Goal: Transaction & Acquisition: Subscribe to service/newsletter

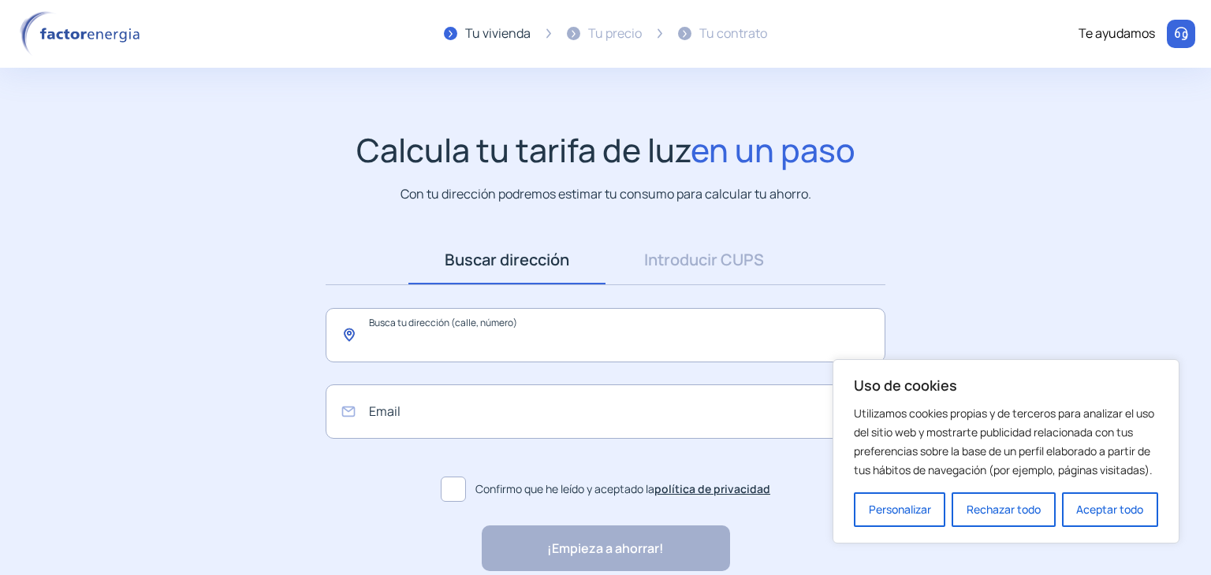
click at [425, 342] on input "text" at bounding box center [606, 335] width 560 height 54
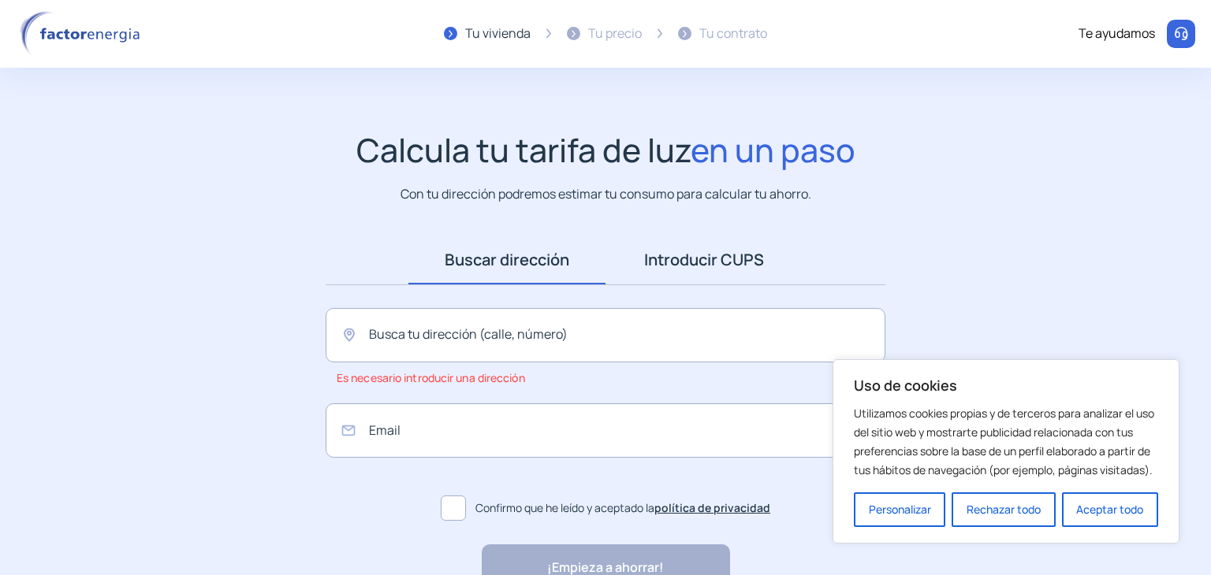
drag, startPoint x: 729, startPoint y: 266, endPoint x: 695, endPoint y: 281, distance: 37.1
click at [728, 266] on link "Introducir CUPS" at bounding box center [703, 260] width 197 height 49
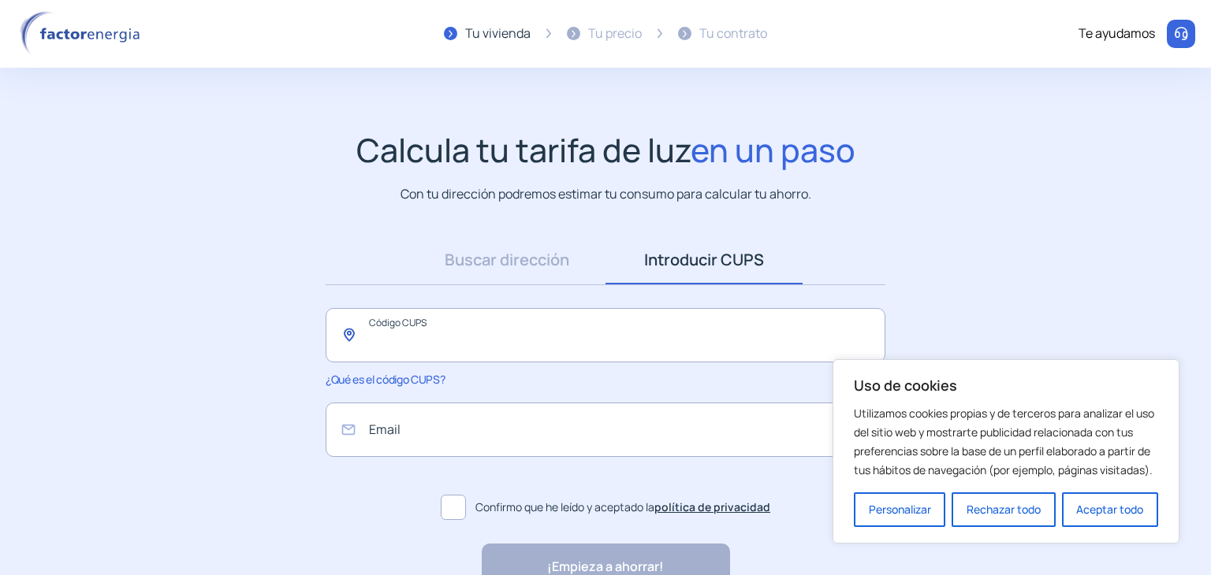
click at [467, 343] on input "text" at bounding box center [606, 335] width 560 height 54
type input "*"
type input "**********"
click at [547, 437] on input "email" at bounding box center [606, 430] width 560 height 54
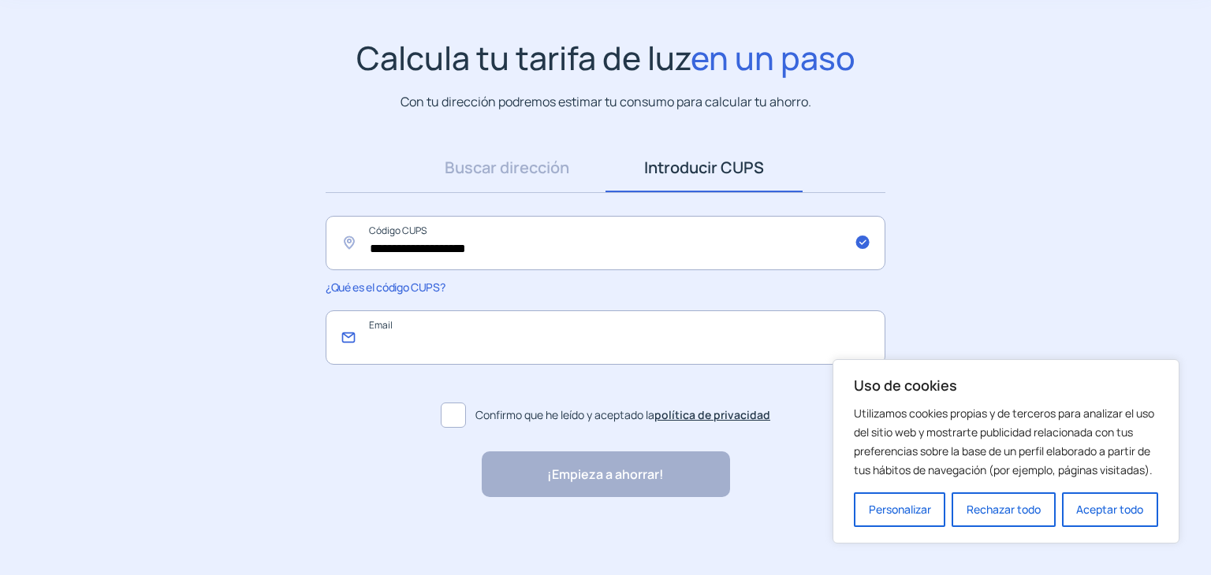
scroll to position [94, 0]
type input "**********"
click at [450, 411] on span at bounding box center [453, 414] width 25 height 25
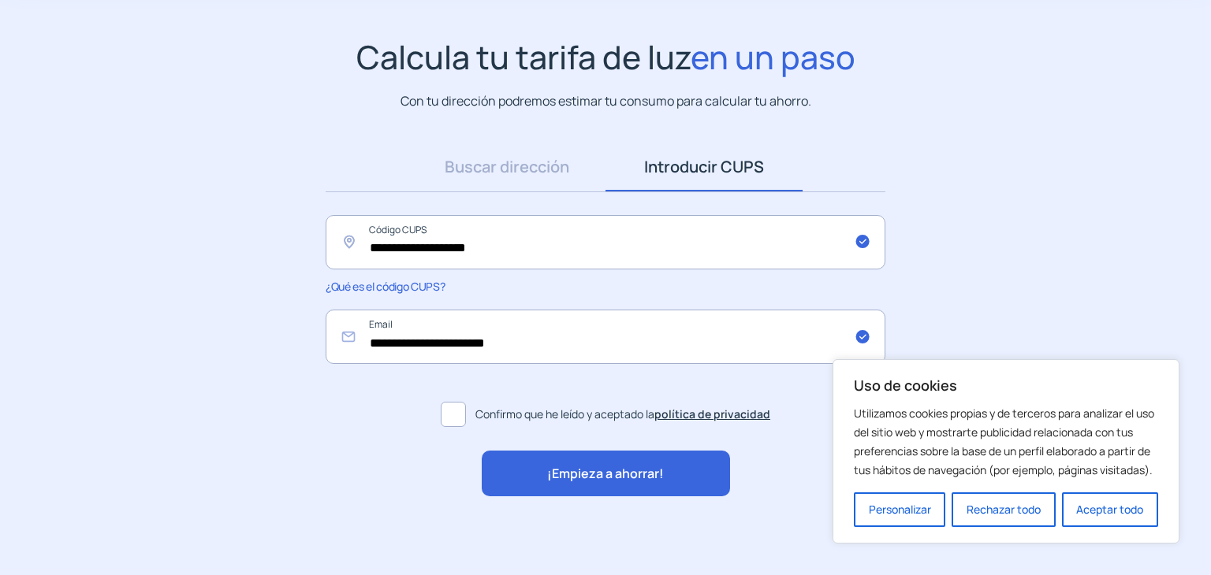
drag, startPoint x: 549, startPoint y: 476, endPoint x: 426, endPoint y: 455, distance: 124.8
click at [547, 475] on span "¡Empieza a ahorrar!" at bounding box center [605, 474] width 117 height 20
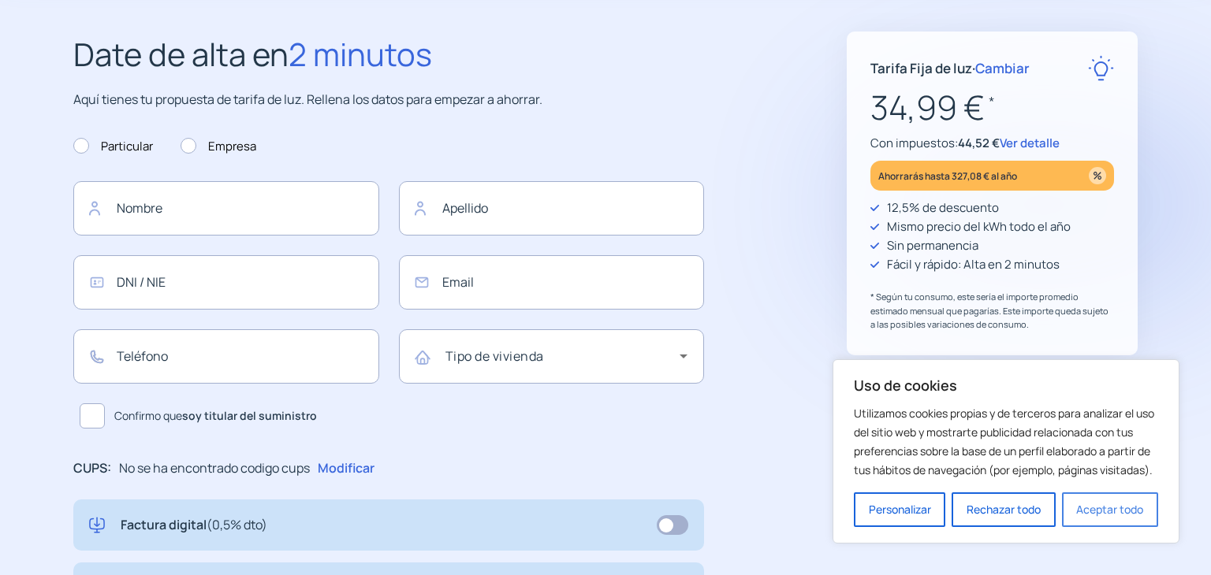
type input "**********"
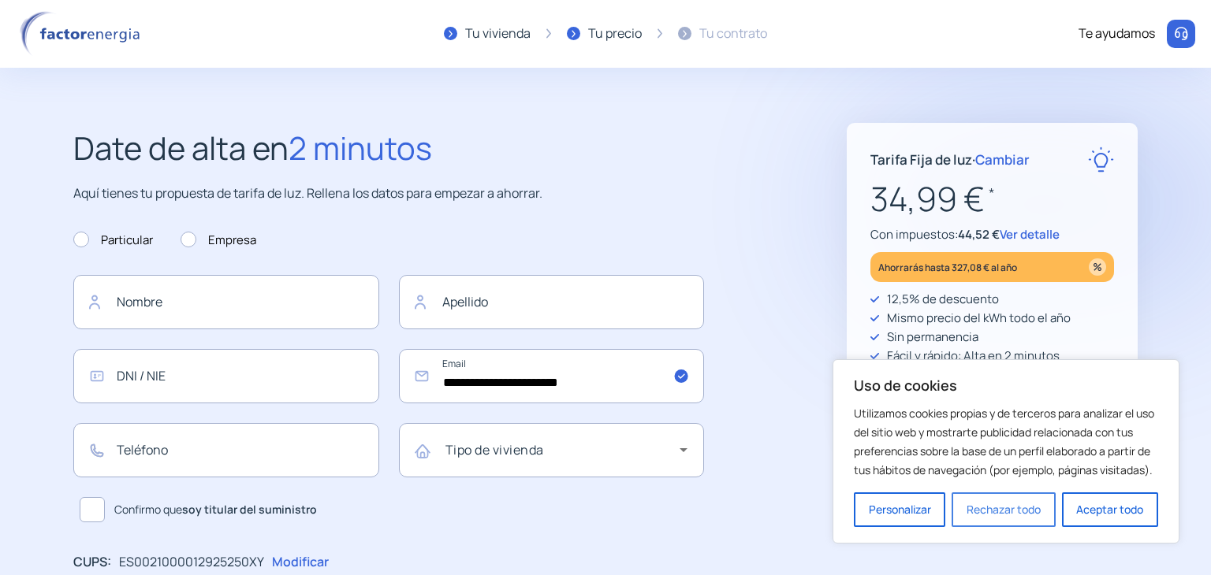
click at [1015, 513] on button "Rechazar todo" at bounding box center [1002, 510] width 103 height 35
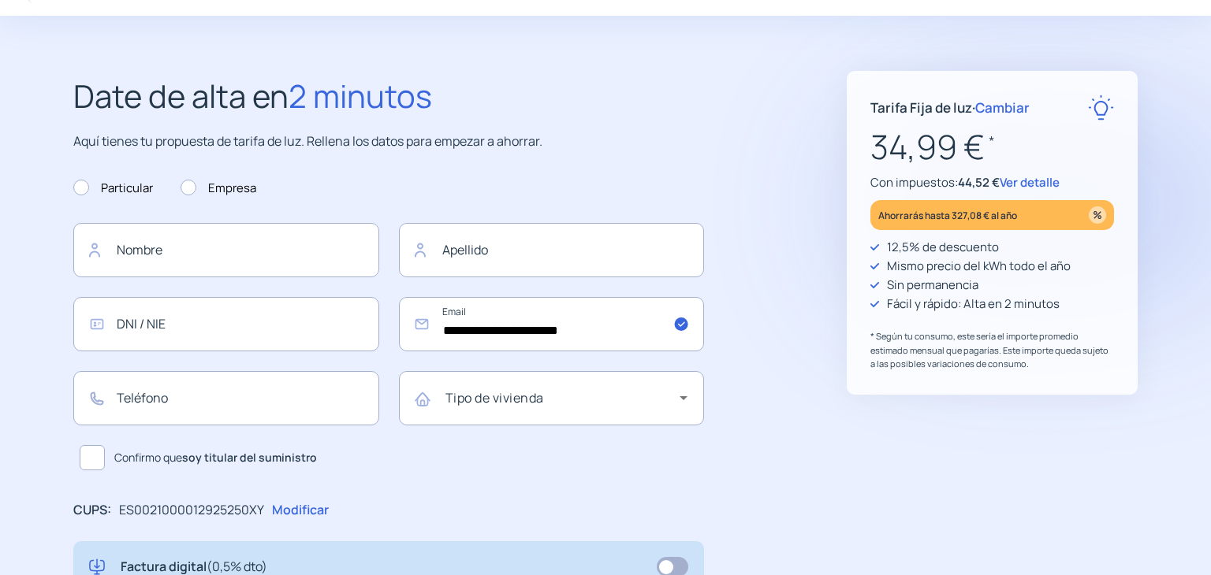
scroll to position [79, 0]
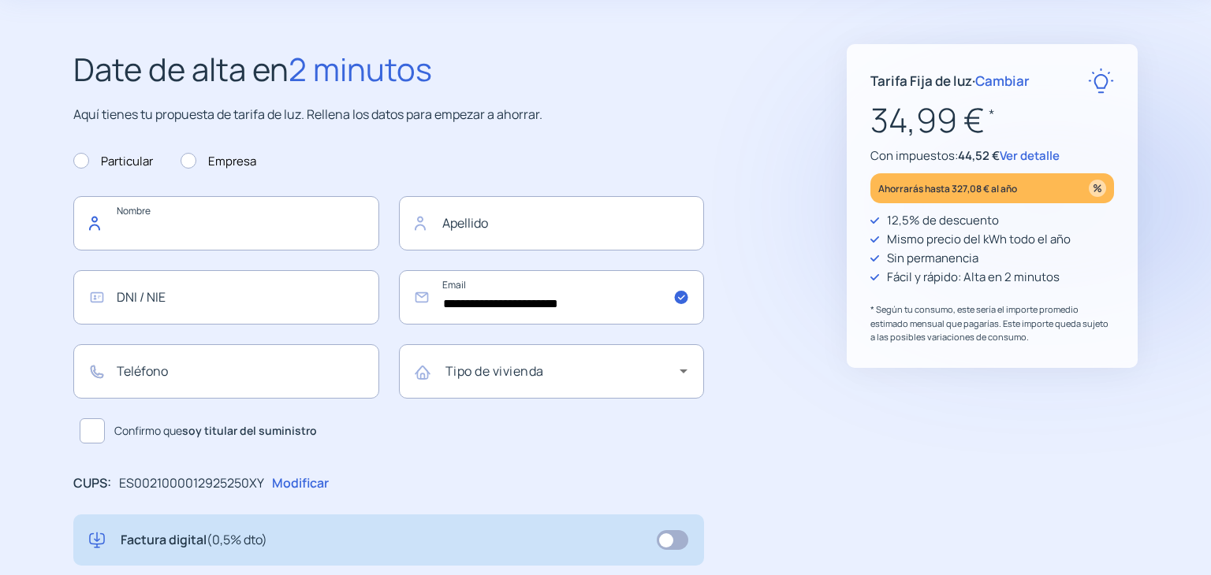
click at [214, 238] on input "text" at bounding box center [226, 223] width 306 height 54
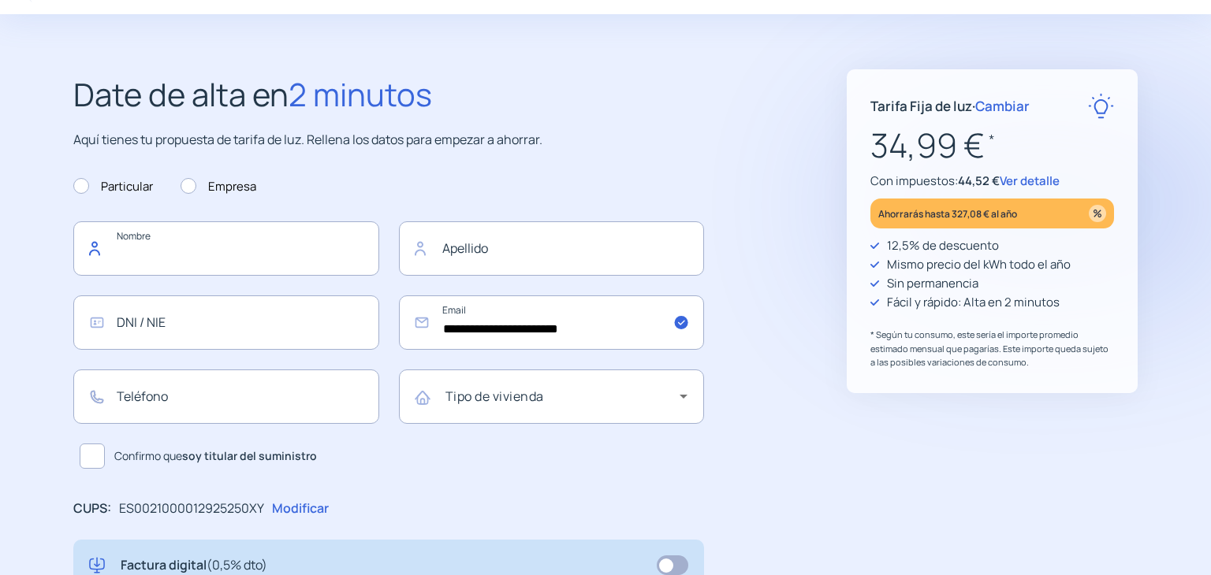
scroll to position [0, 0]
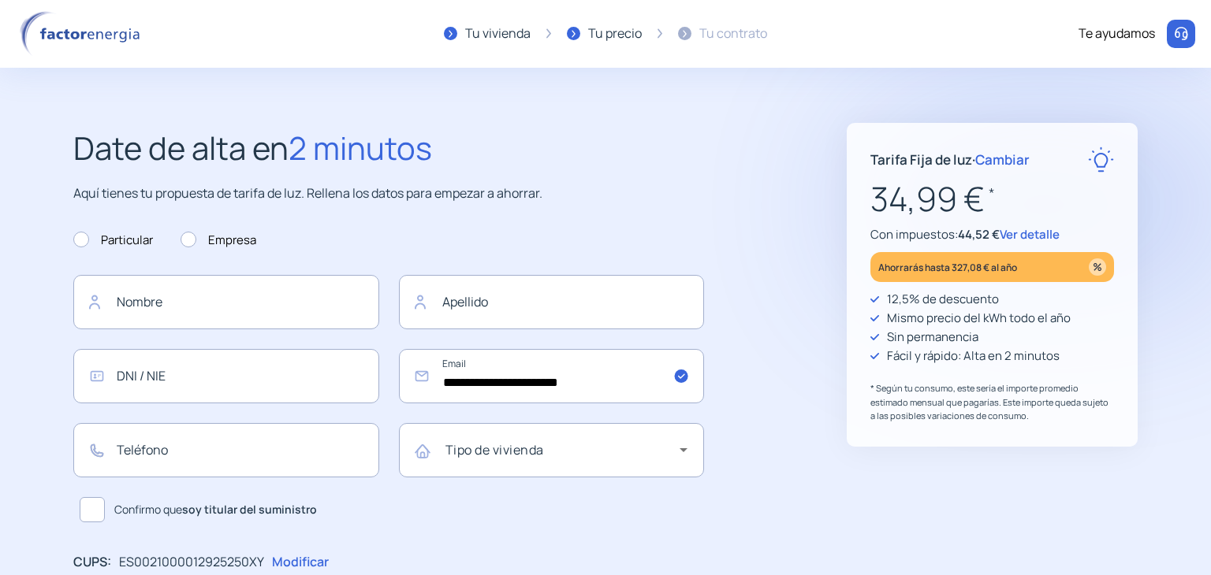
click at [1024, 240] on span "Ver detalle" at bounding box center [1029, 234] width 60 height 17
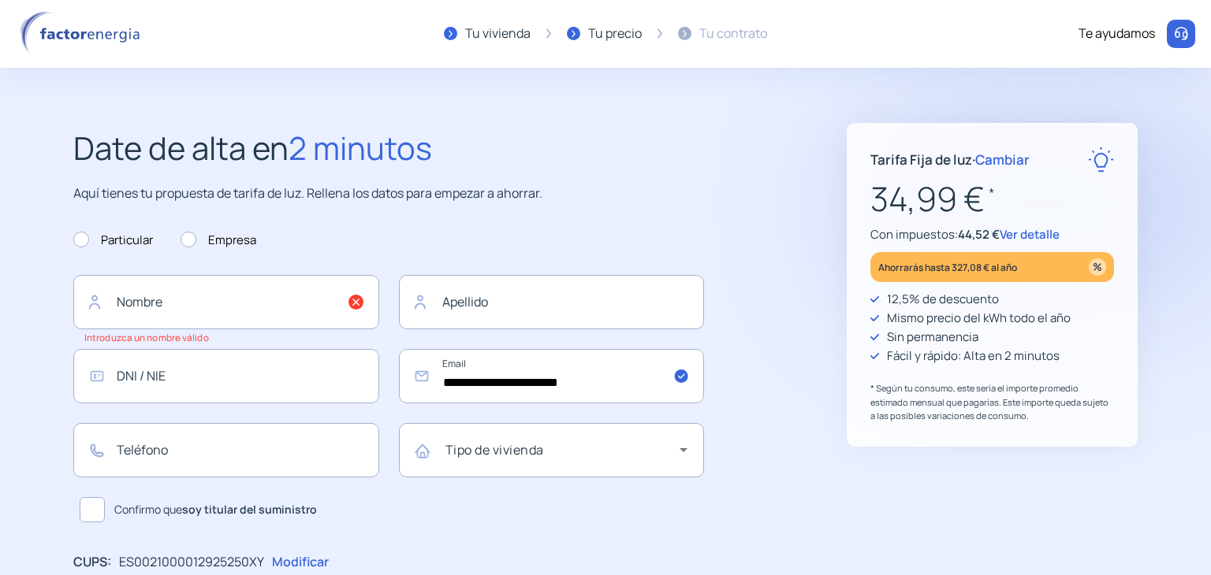
click at [1030, 236] on span "Ver detalle" at bounding box center [1029, 234] width 60 height 17
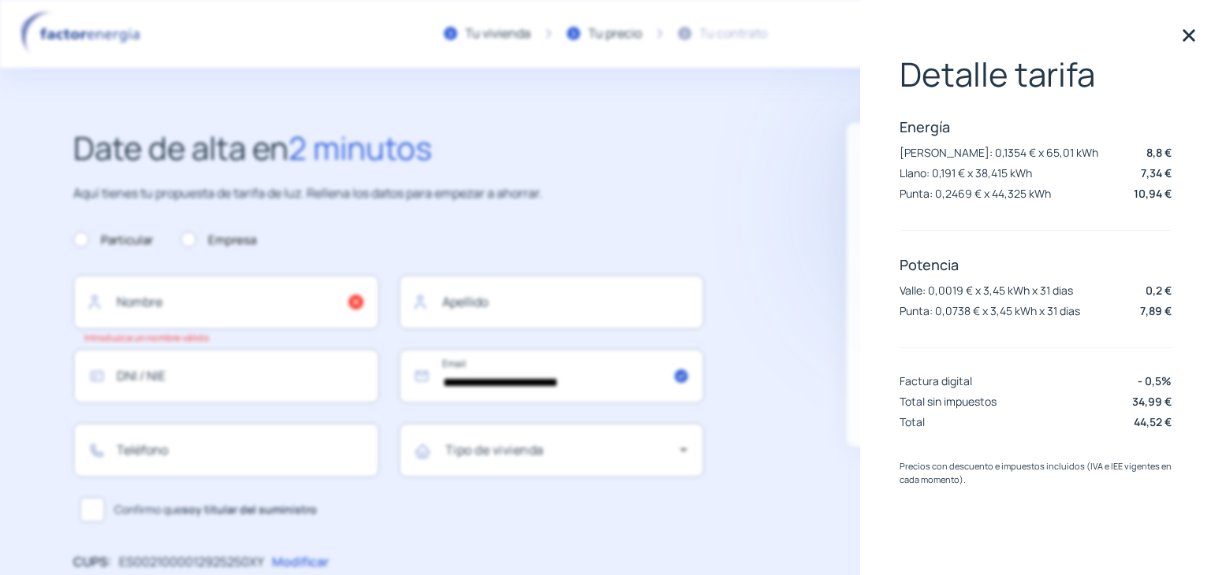
click at [1187, 39] on img at bounding box center [1189, 36] width 24 height 24
